Goal: Task Accomplishment & Management: Manage account settings

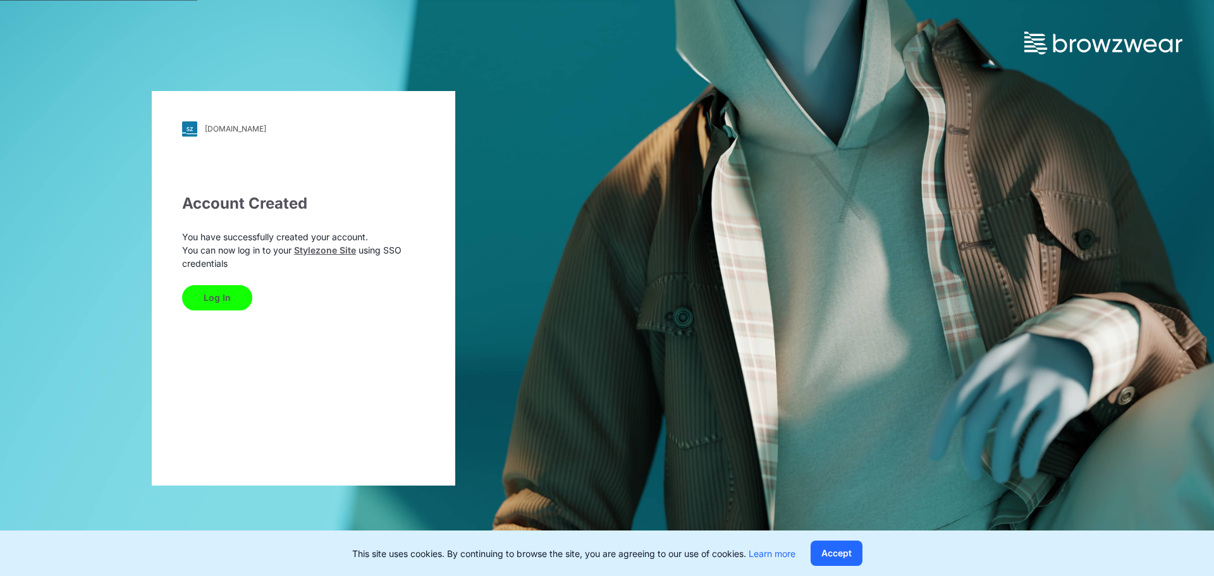
click at [220, 293] on button "Log In" at bounding box center [217, 297] width 70 height 25
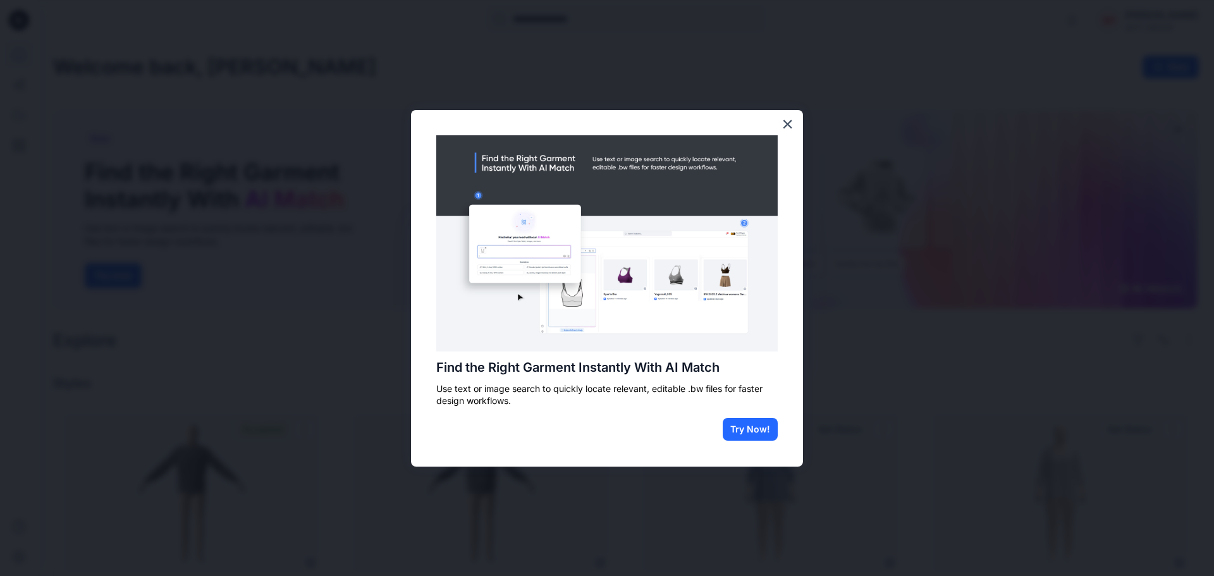
click at [789, 121] on button "×" at bounding box center [788, 124] width 12 height 20
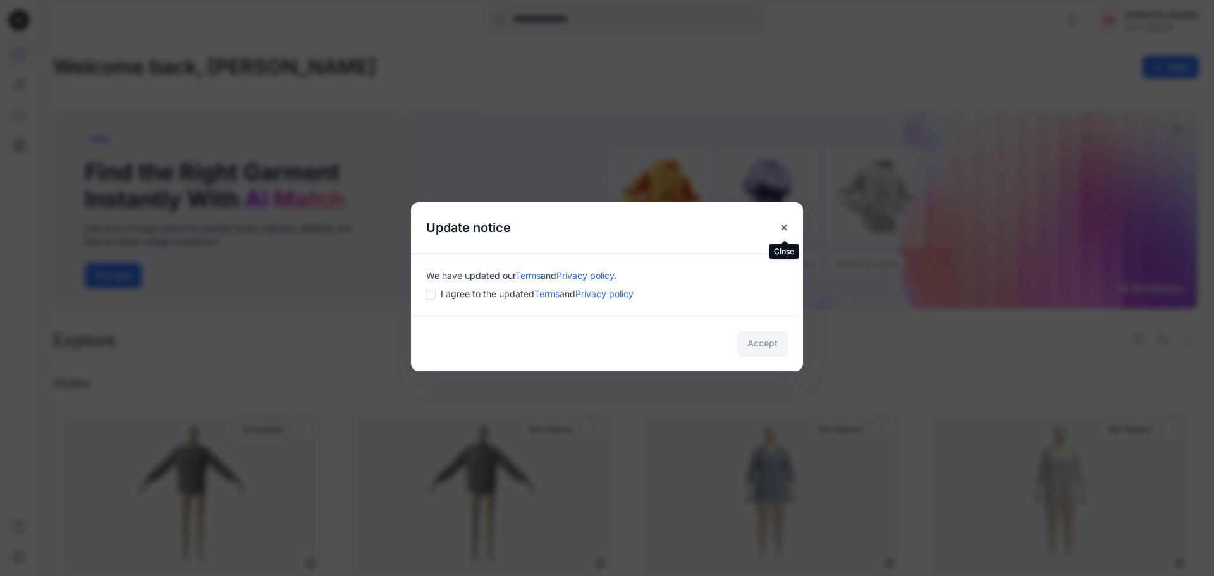
click at [787, 223] on icon "Close" at bounding box center [784, 228] width 10 height 10
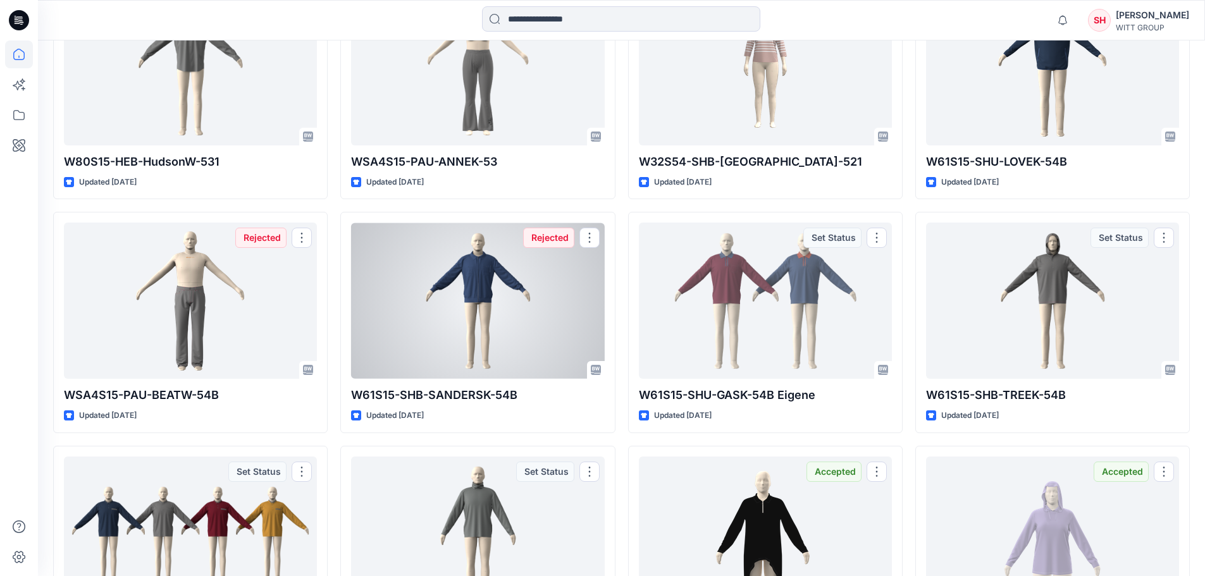
scroll to position [2607, 0]
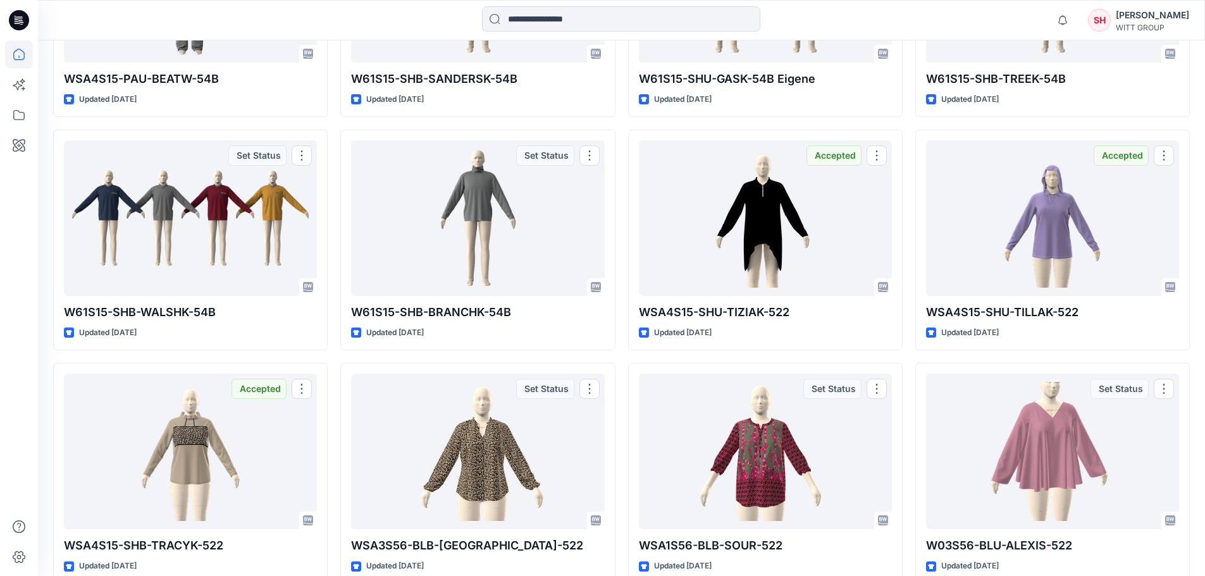
click at [1169, 13] on div "[PERSON_NAME]" at bounding box center [1151, 15] width 73 height 15
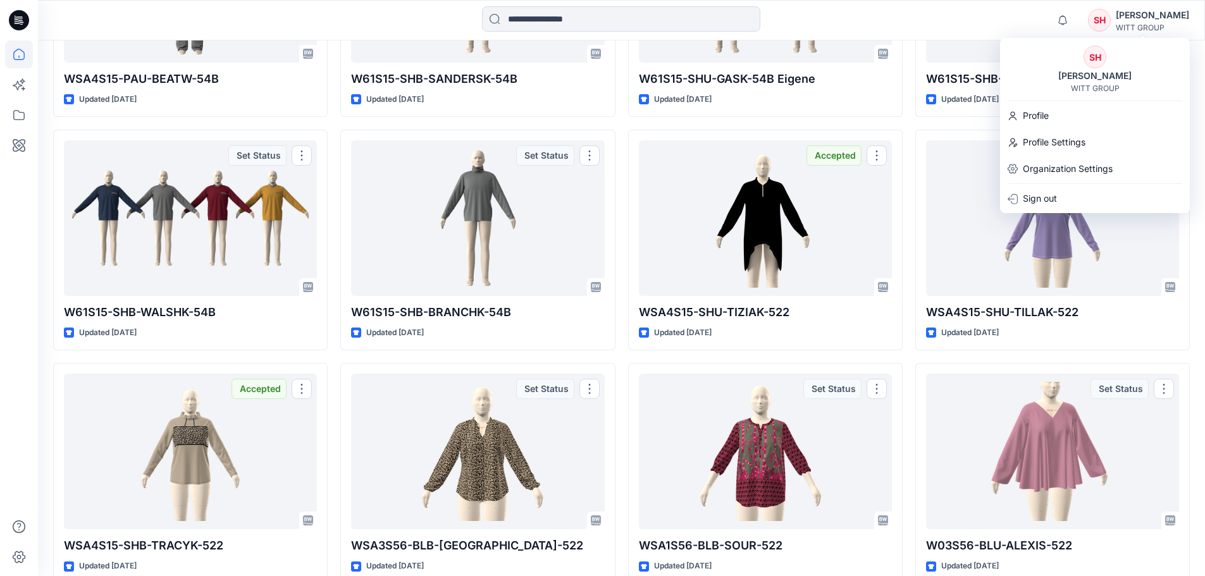
click at [1045, 199] on p "Sign out" at bounding box center [1039, 199] width 34 height 24
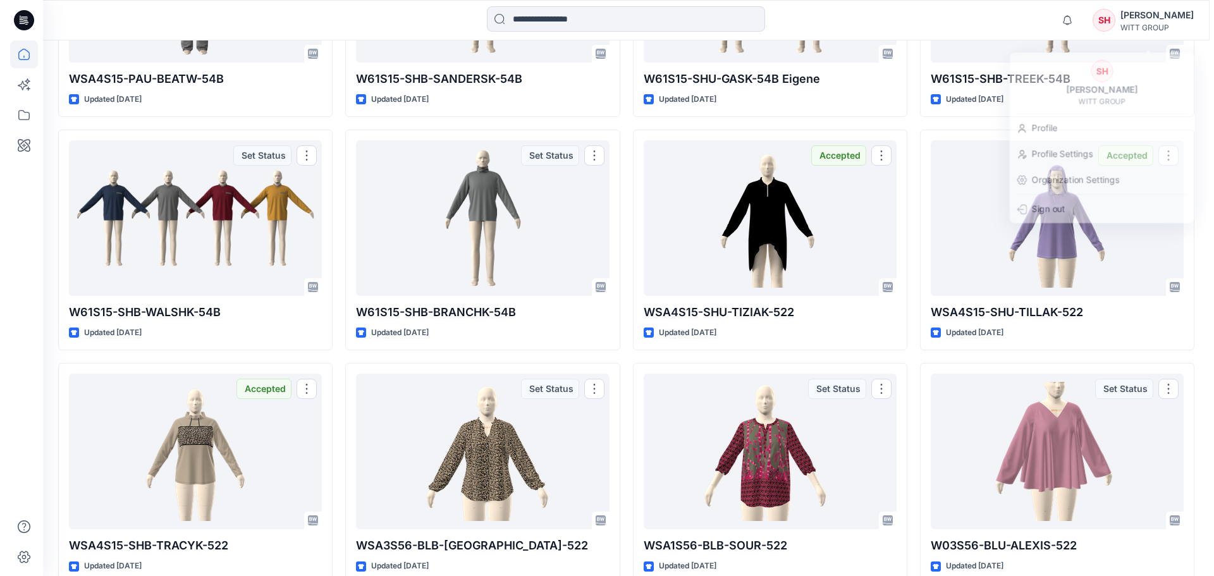
scroll to position [2621, 0]
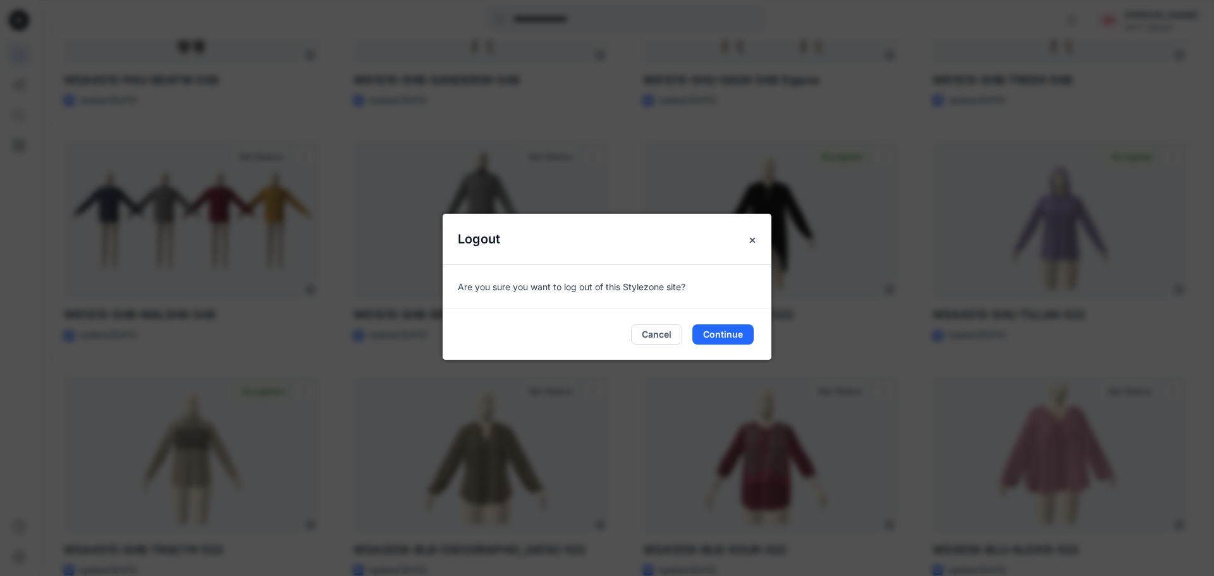
click at [720, 336] on button "Continue" at bounding box center [722, 334] width 61 height 20
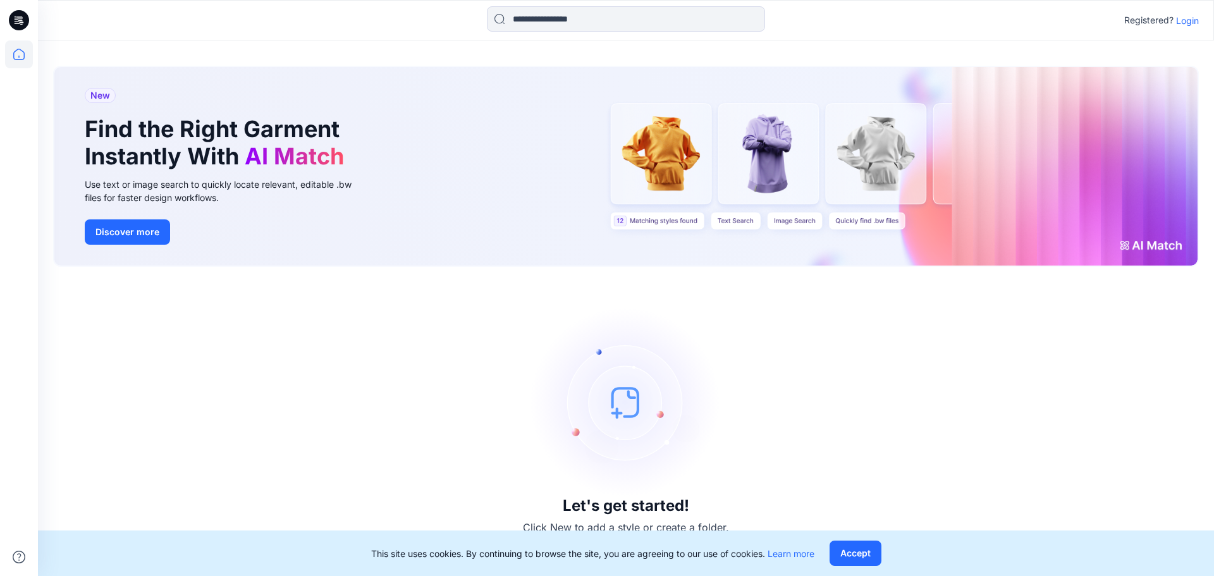
click at [1182, 18] on p "Login" at bounding box center [1187, 20] width 23 height 13
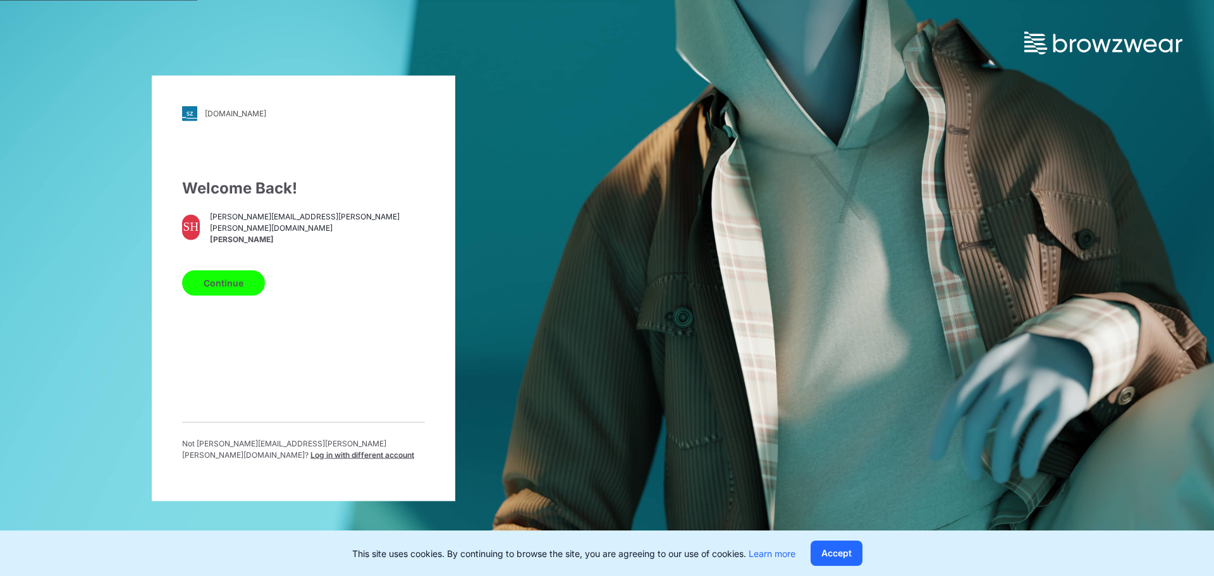
click at [231, 285] on button "Continue" at bounding box center [223, 282] width 83 height 25
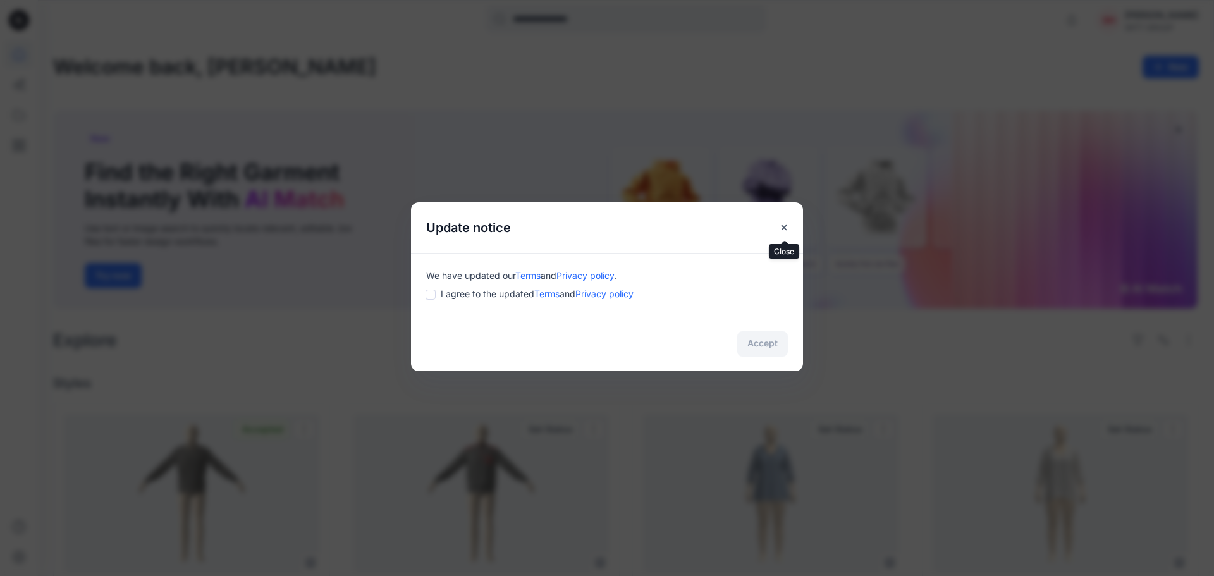
click at [787, 230] on icon "Close" at bounding box center [784, 227] width 5 height 5
